Goal: Information Seeking & Learning: Check status

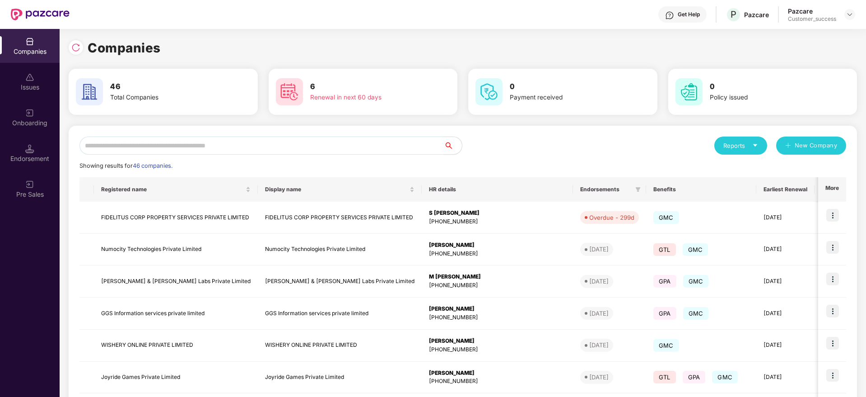
click at [256, 159] on div "Reports New Company Showing results for 46 companies. Registered name Display n…" at bounding box center [463, 344] width 767 height 417
click at [258, 146] on input "text" at bounding box center [262, 145] width 365 height 18
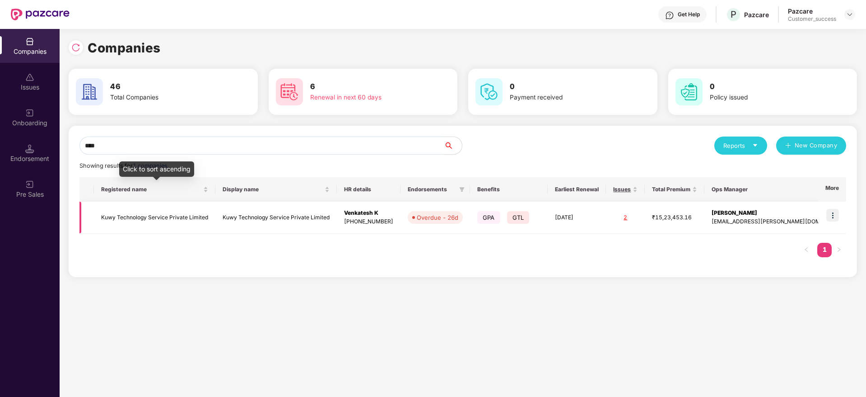
type input "****"
click at [177, 209] on td "Kuwy Technology Service Private Limited" at bounding box center [155, 217] width 122 height 32
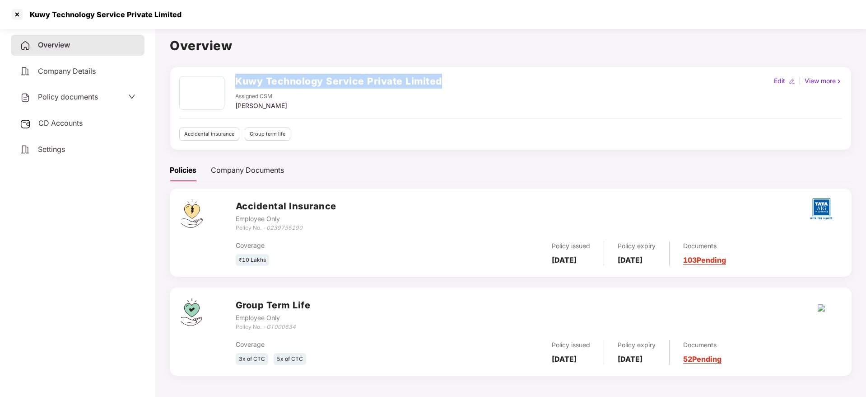
drag, startPoint x: 444, startPoint y: 85, endPoint x: 237, endPoint y: 80, distance: 207.0
click at [237, 80] on div "Kuwy Technology Service Private Limited Assigned CSM [PERSON_NAME] M Edit | Vie…" at bounding box center [510, 93] width 663 height 35
copy h2 "Kuwy Technology Service Private Limited"
click at [17, 8] on div at bounding box center [17, 14] width 14 height 14
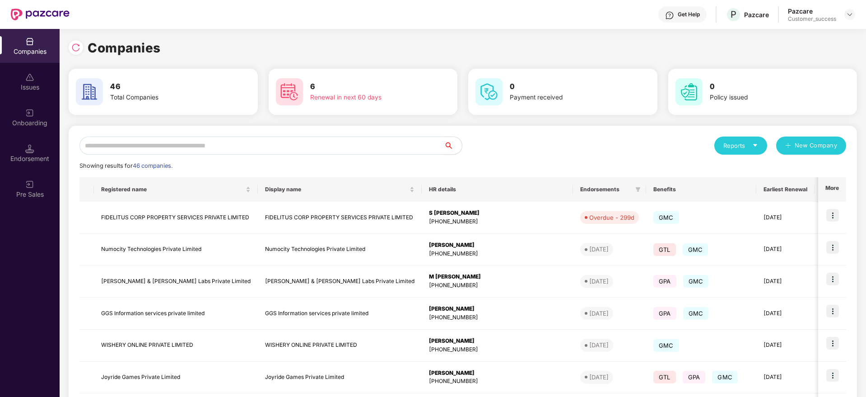
click at [270, 144] on input "text" at bounding box center [262, 145] width 365 height 18
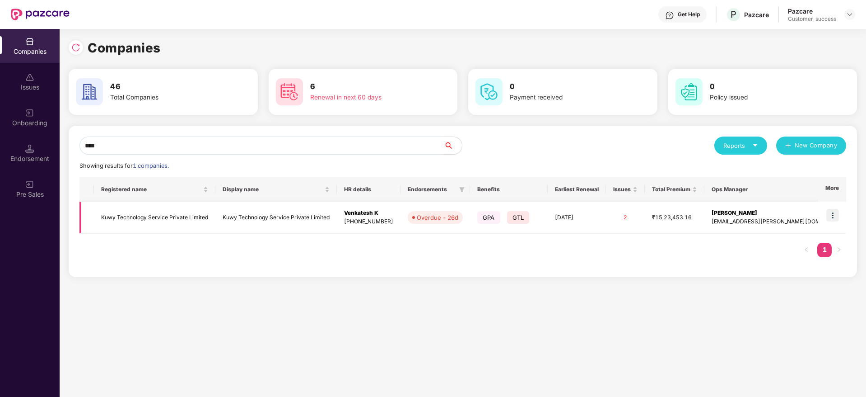
type input "****"
click at [829, 213] on img at bounding box center [833, 215] width 13 height 13
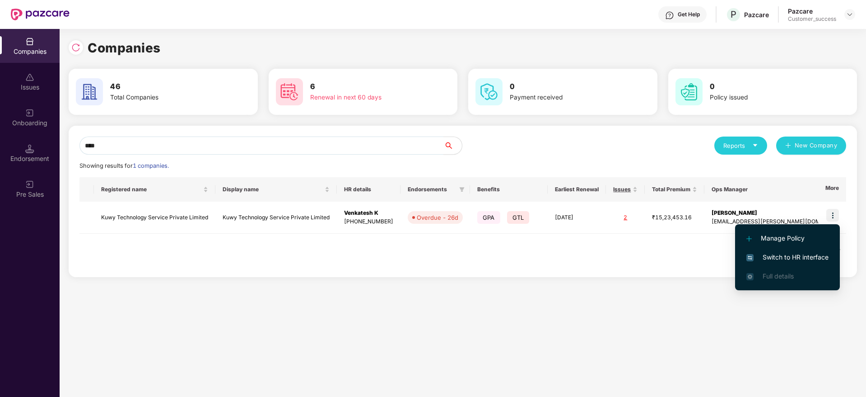
click at [801, 250] on li "Switch to HR interface" at bounding box center [787, 257] width 105 height 19
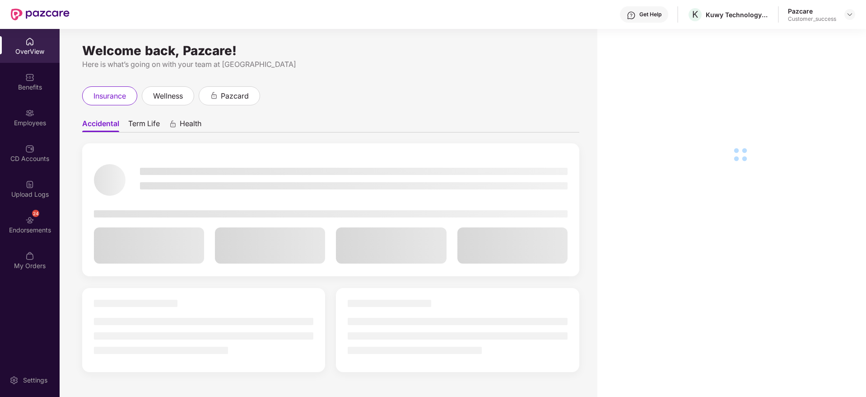
click at [33, 117] on div "Employees" at bounding box center [30, 117] width 60 height 34
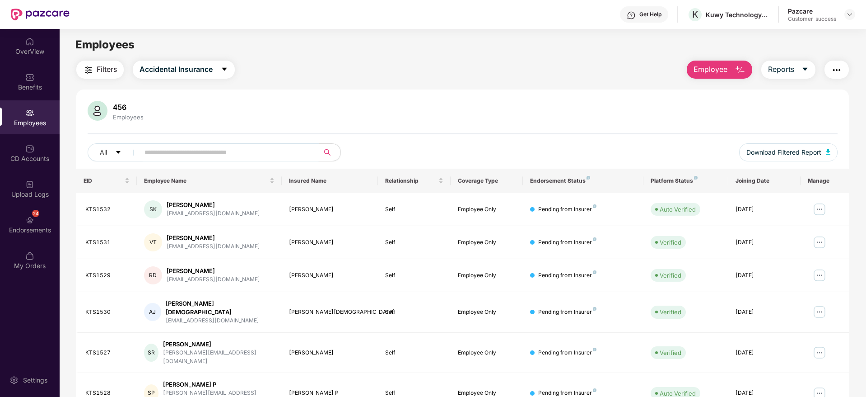
click at [228, 160] on span at bounding box center [226, 152] width 185 height 18
paste input "******"
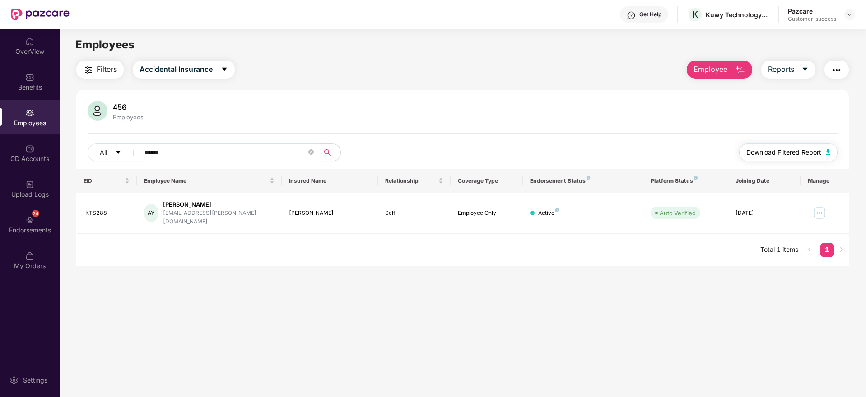
type input "******"
click at [781, 148] on span "Download Filtered Report" at bounding box center [784, 152] width 75 height 10
click at [309, 147] on span at bounding box center [311, 152] width 5 height 14
click at [310, 150] on icon "close-circle" at bounding box center [311, 151] width 5 height 5
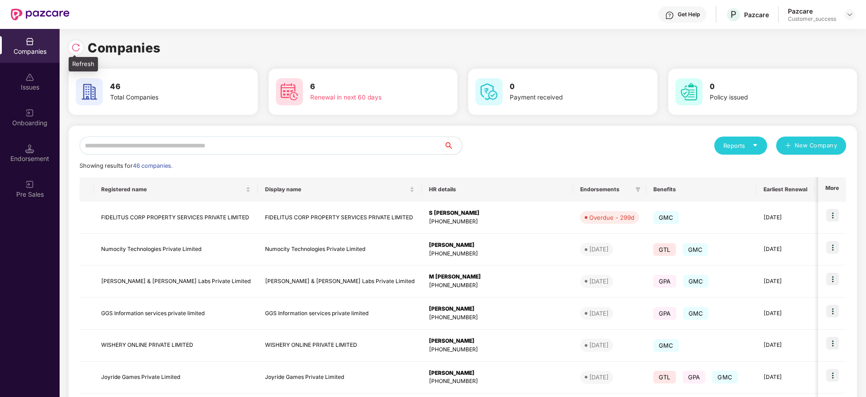
click at [79, 45] on img at bounding box center [75, 47] width 9 height 9
click at [271, 136] on input "text" at bounding box center [262, 145] width 365 height 18
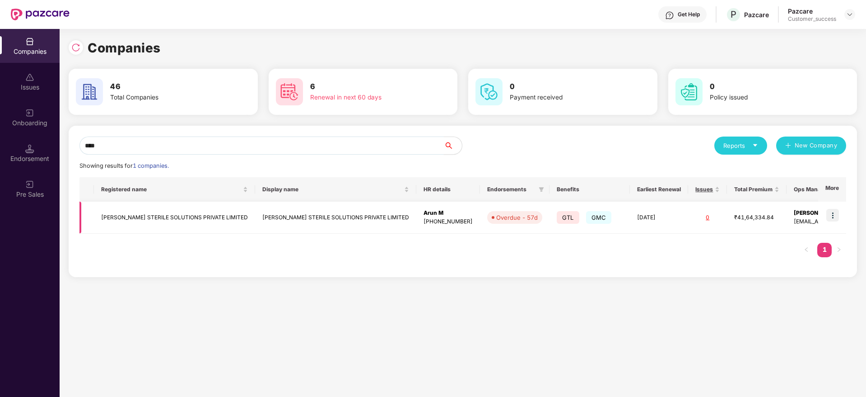
type input "****"
click at [835, 211] on img at bounding box center [833, 215] width 13 height 13
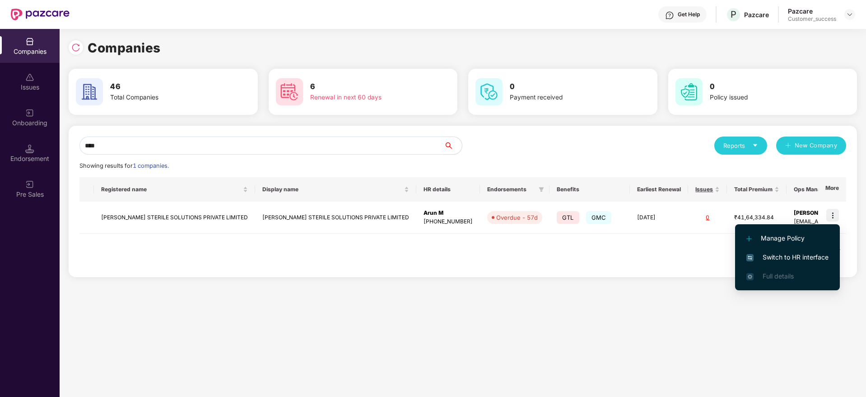
click at [795, 256] on span "Switch to HR interface" at bounding box center [788, 257] width 82 height 10
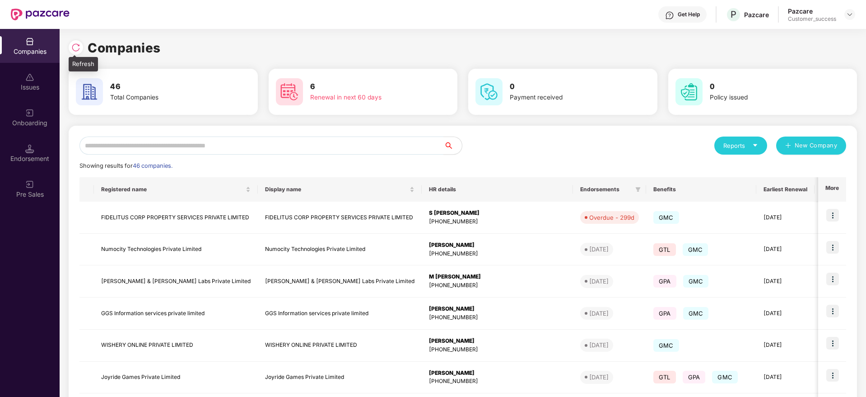
click at [77, 47] on img at bounding box center [75, 47] width 9 height 9
click at [289, 150] on input "text" at bounding box center [262, 145] width 365 height 18
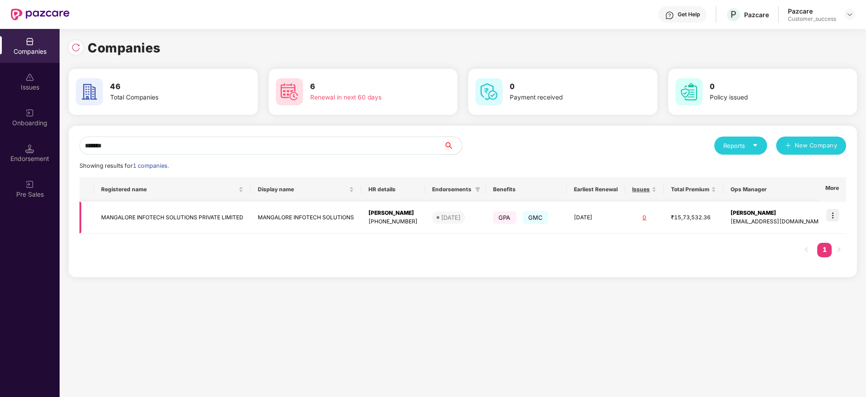
type input "*******"
click at [834, 216] on img at bounding box center [833, 215] width 13 height 13
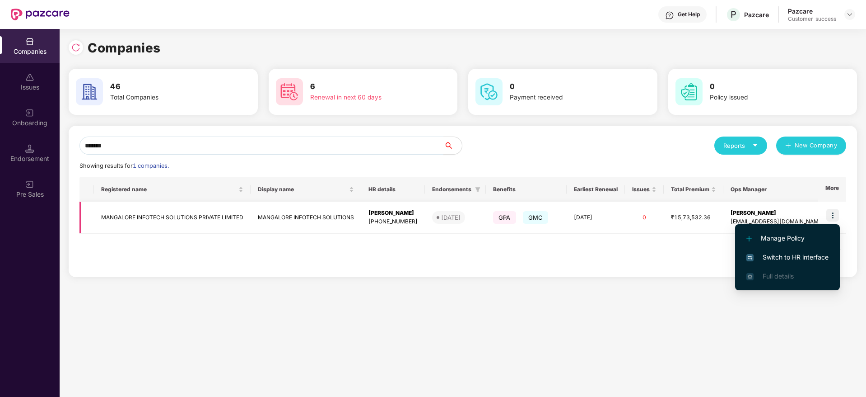
click at [154, 213] on td "MANGALORE INFOTECH SOLUTIONS PRIVATE LIMITED" at bounding box center [172, 217] width 157 height 32
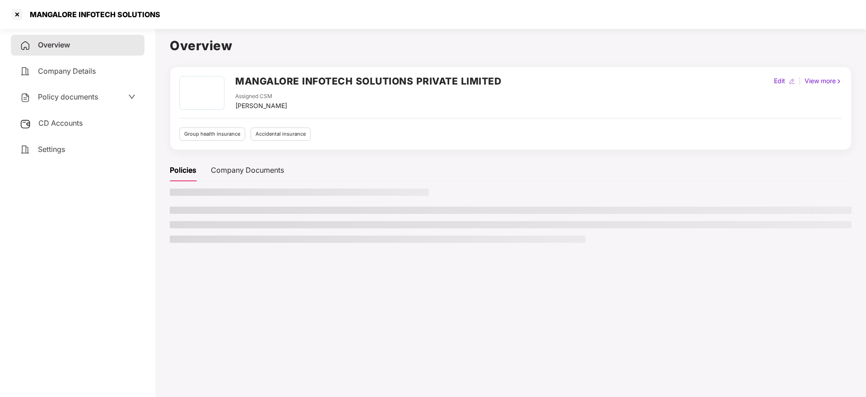
click at [59, 129] on div "CD Accounts" at bounding box center [78, 123] width 134 height 21
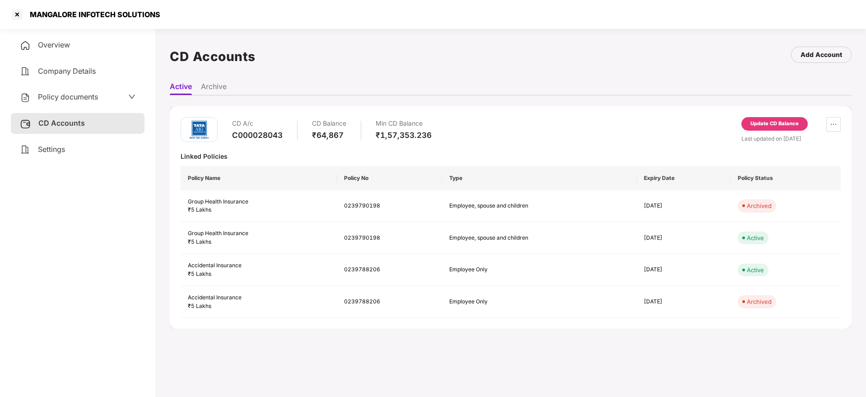
click at [841, 128] on div "CD A/c C000028043 CD Balance ₹64,867 Min CD Balance ₹1,57,353.236 Update CD Bal…" at bounding box center [511, 217] width 682 height 222
click at [836, 125] on icon "ellipsis" at bounding box center [833, 124] width 7 height 7
click at [104, 100] on div "Policy documents" at bounding box center [78, 97] width 116 height 12
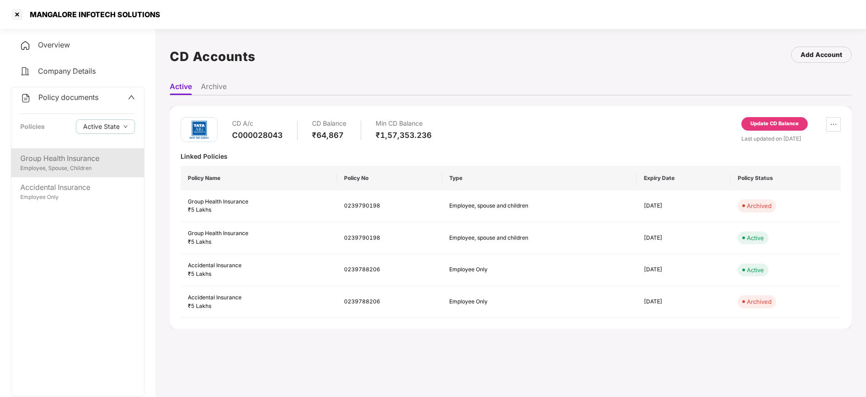
click at [89, 165] on div "Employee, Spouse, Children" at bounding box center [77, 168] width 115 height 9
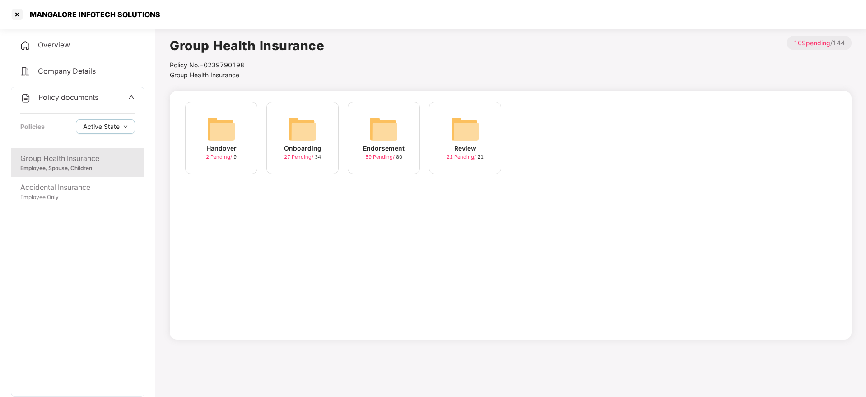
click at [387, 137] on img at bounding box center [384, 128] width 29 height 29
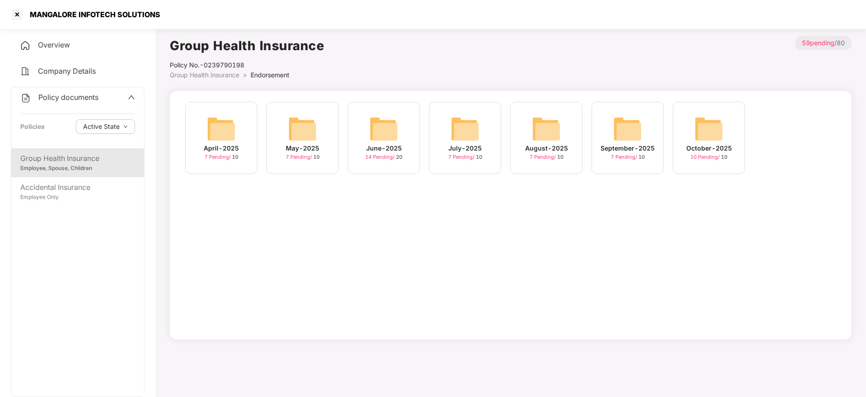
click at [221, 74] on span "Group Health Insurance" at bounding box center [205, 75] width 70 height 8
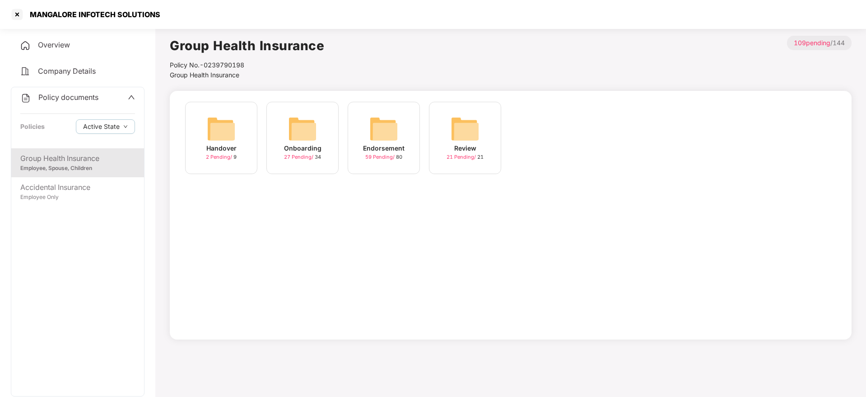
click at [301, 127] on img at bounding box center [302, 128] width 29 height 29
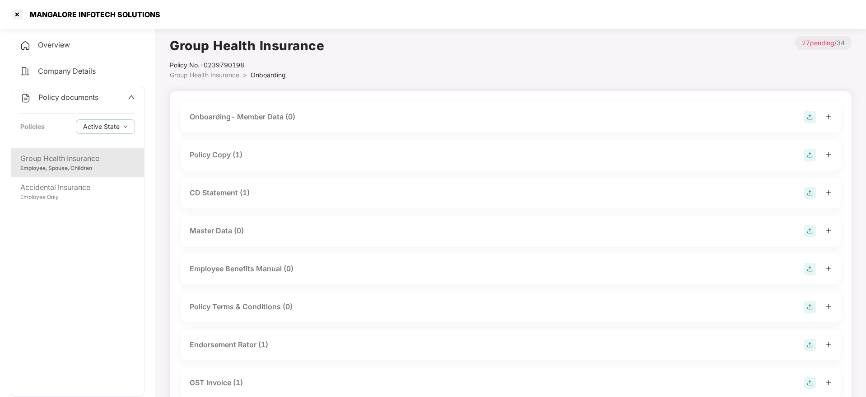
click at [253, 187] on div "CD Statement (1)" at bounding box center [511, 193] width 642 height 13
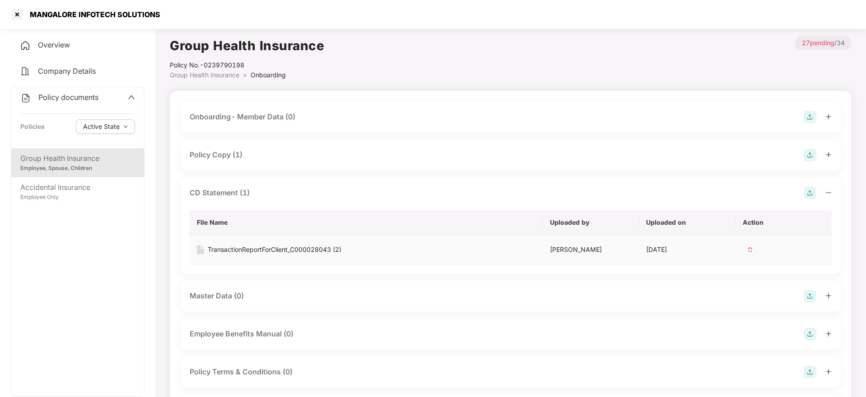
click at [261, 252] on div "TransactionReportForClient_C000028043 (2)" at bounding box center [275, 249] width 134 height 10
click at [16, 12] on div at bounding box center [17, 14] width 14 height 14
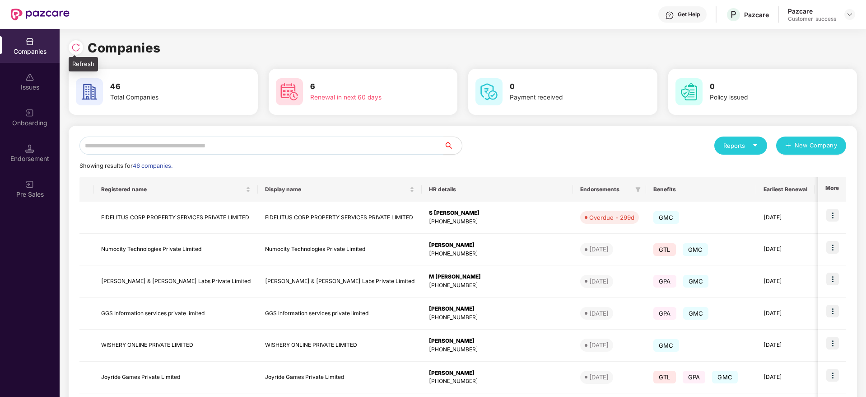
click at [75, 49] on img at bounding box center [75, 47] width 9 height 9
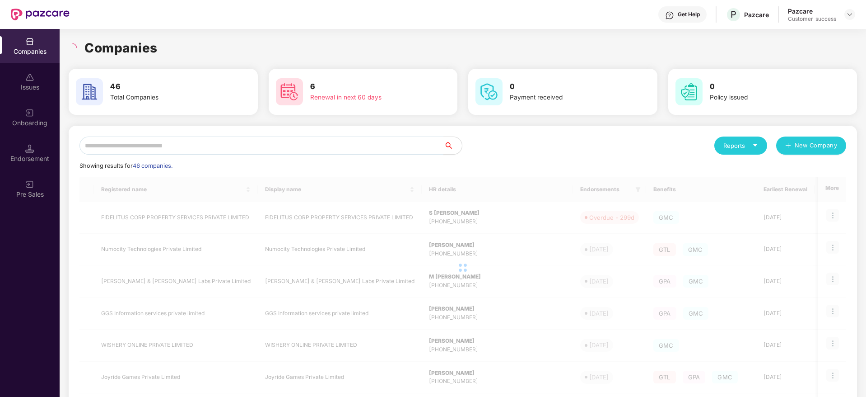
click at [172, 51] on div "Companies" at bounding box center [463, 48] width 789 height 20
